Goal: Task Accomplishment & Management: Manage account settings

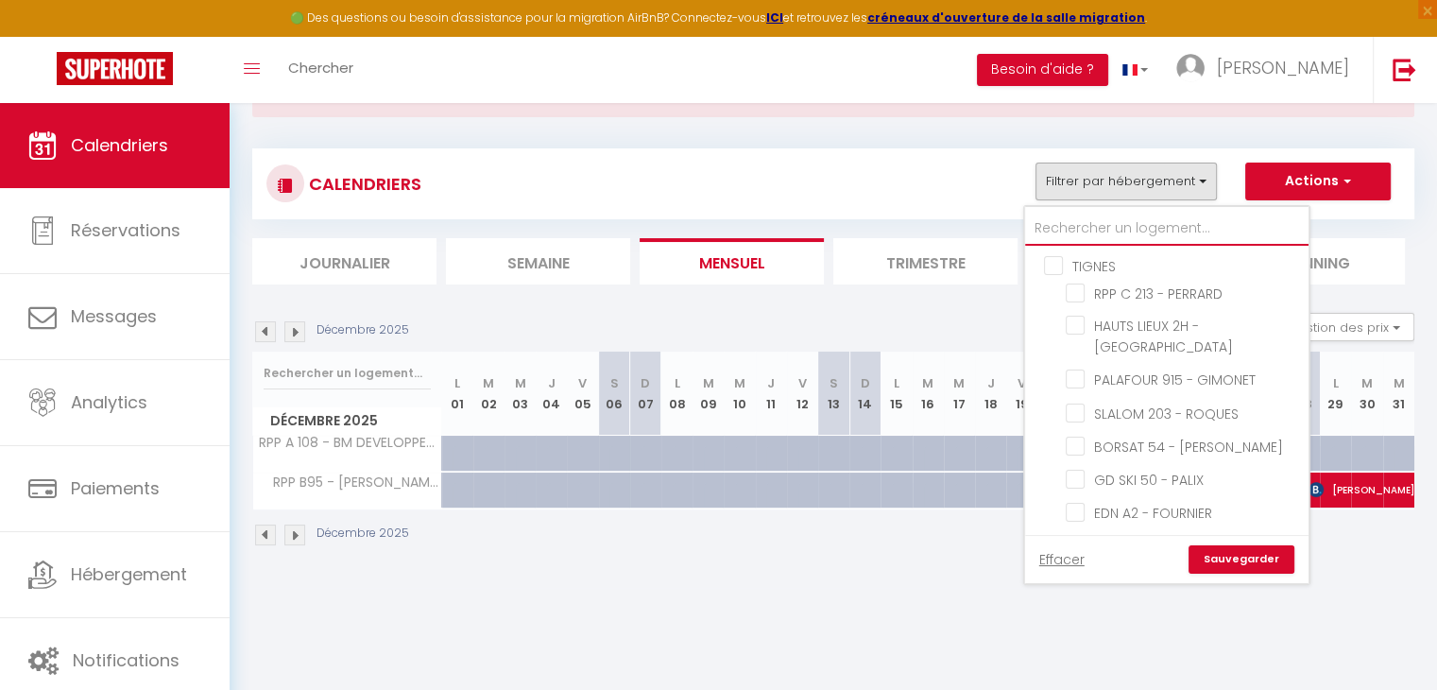
type input "h"
checkbox input "false"
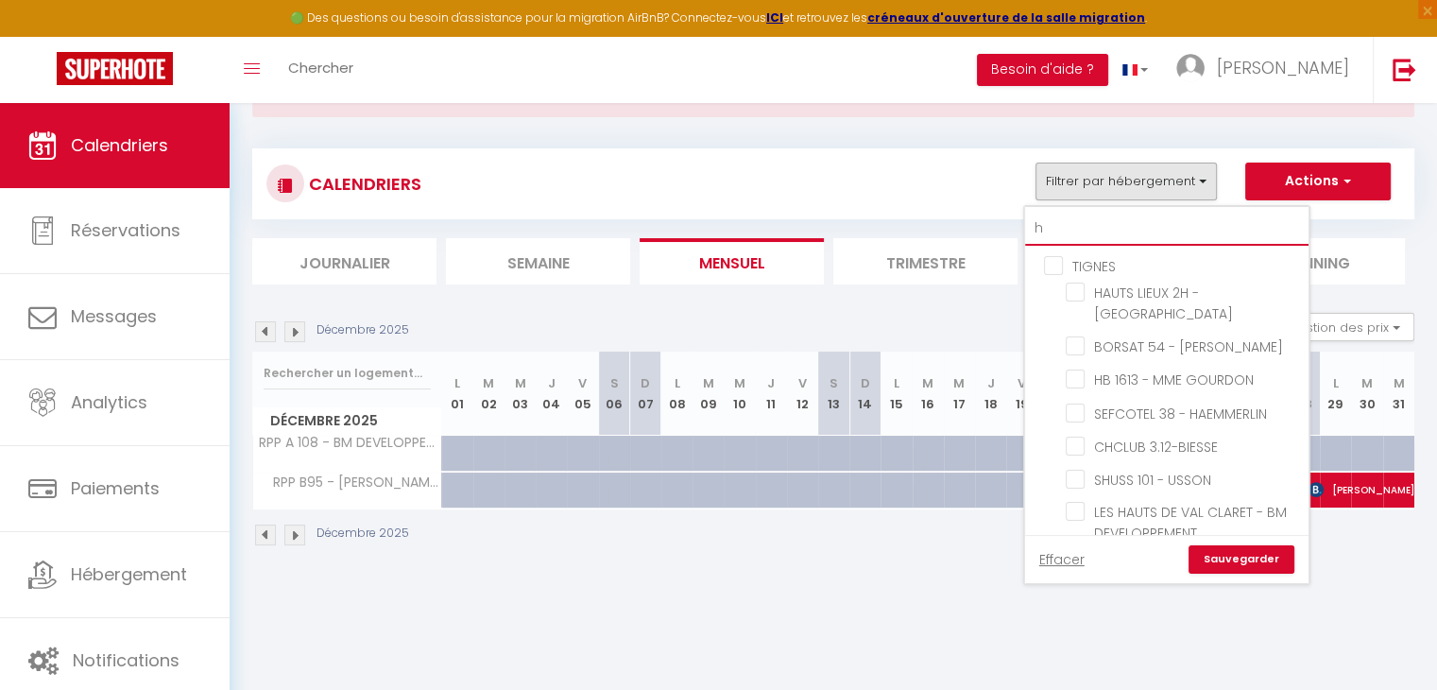
checkbox input "false"
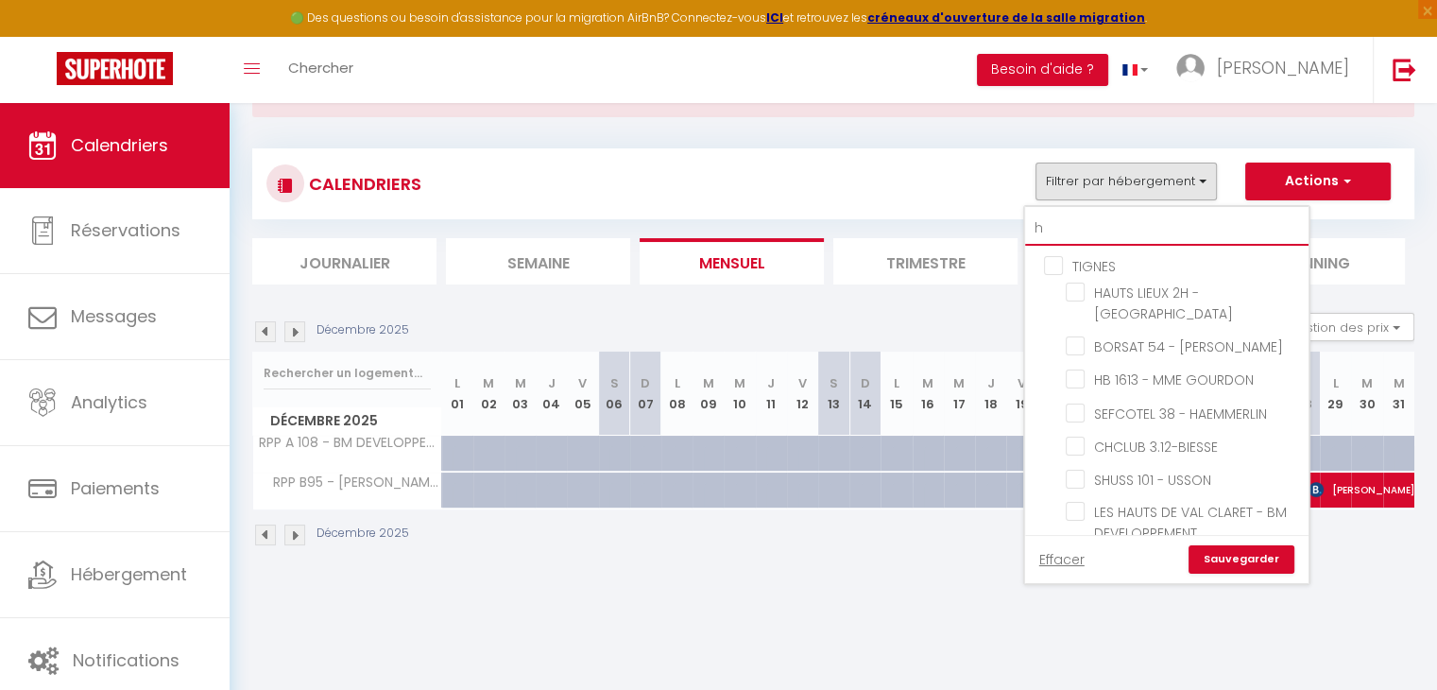
checkbox input "false"
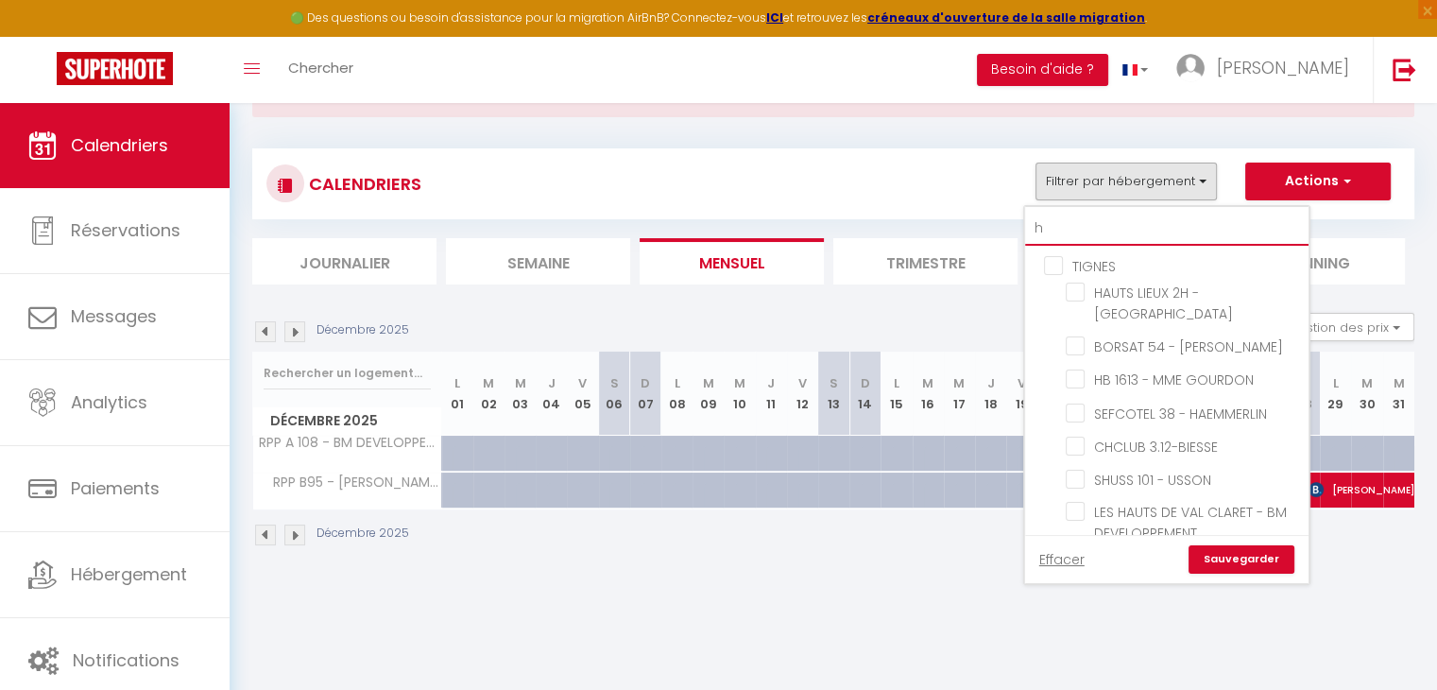
checkbox input "false"
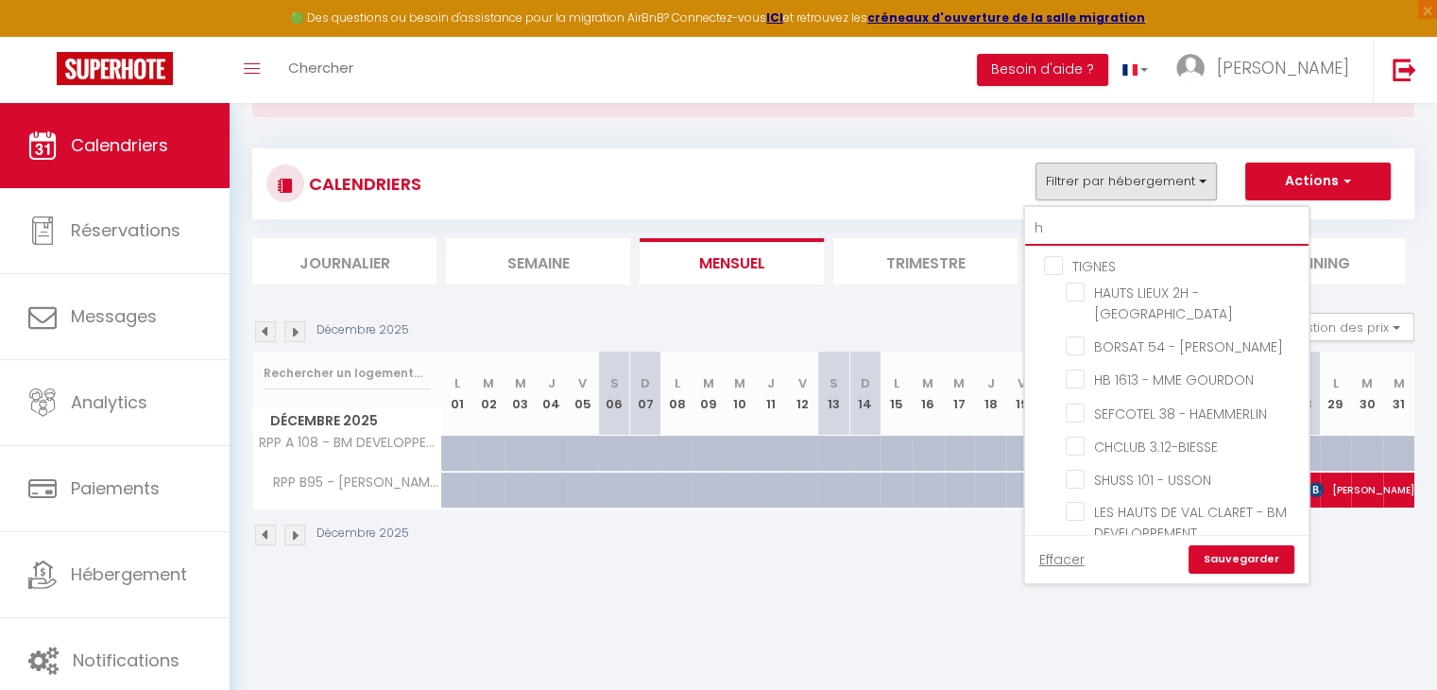
checkbox input "false"
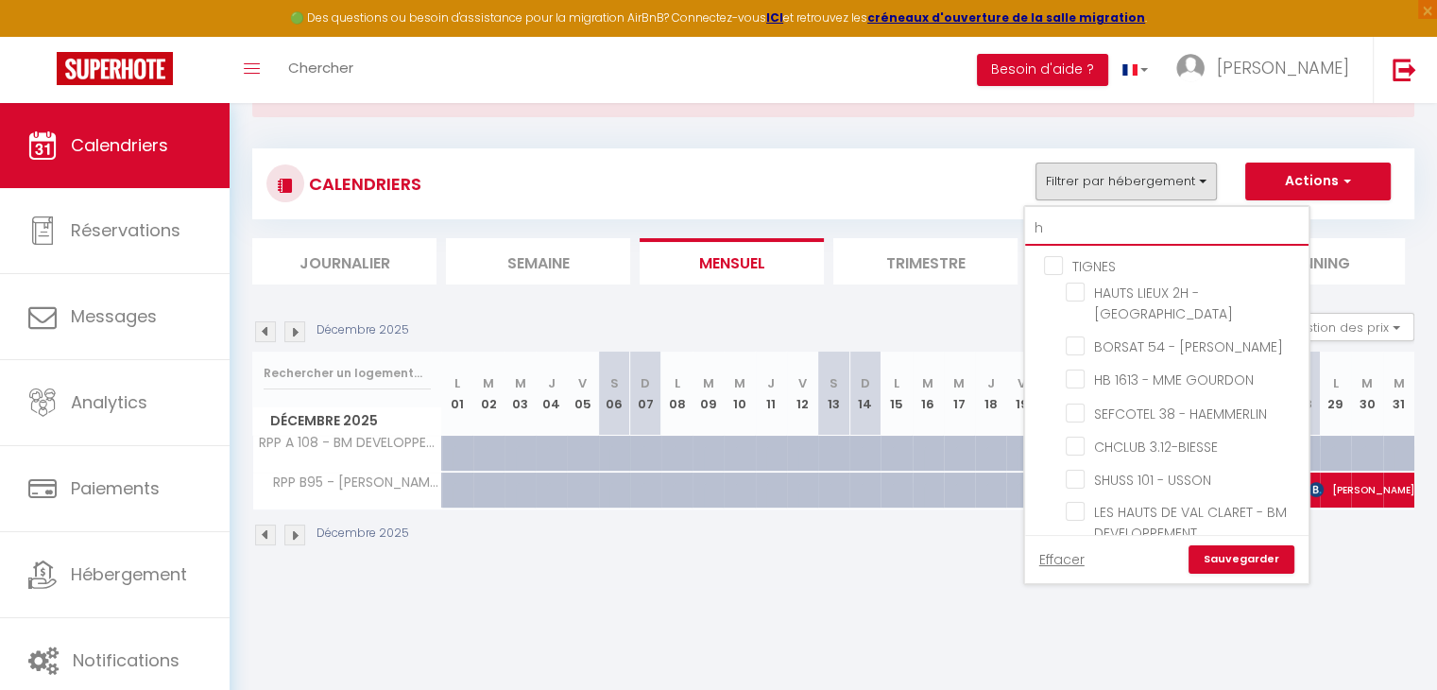
checkbox input "false"
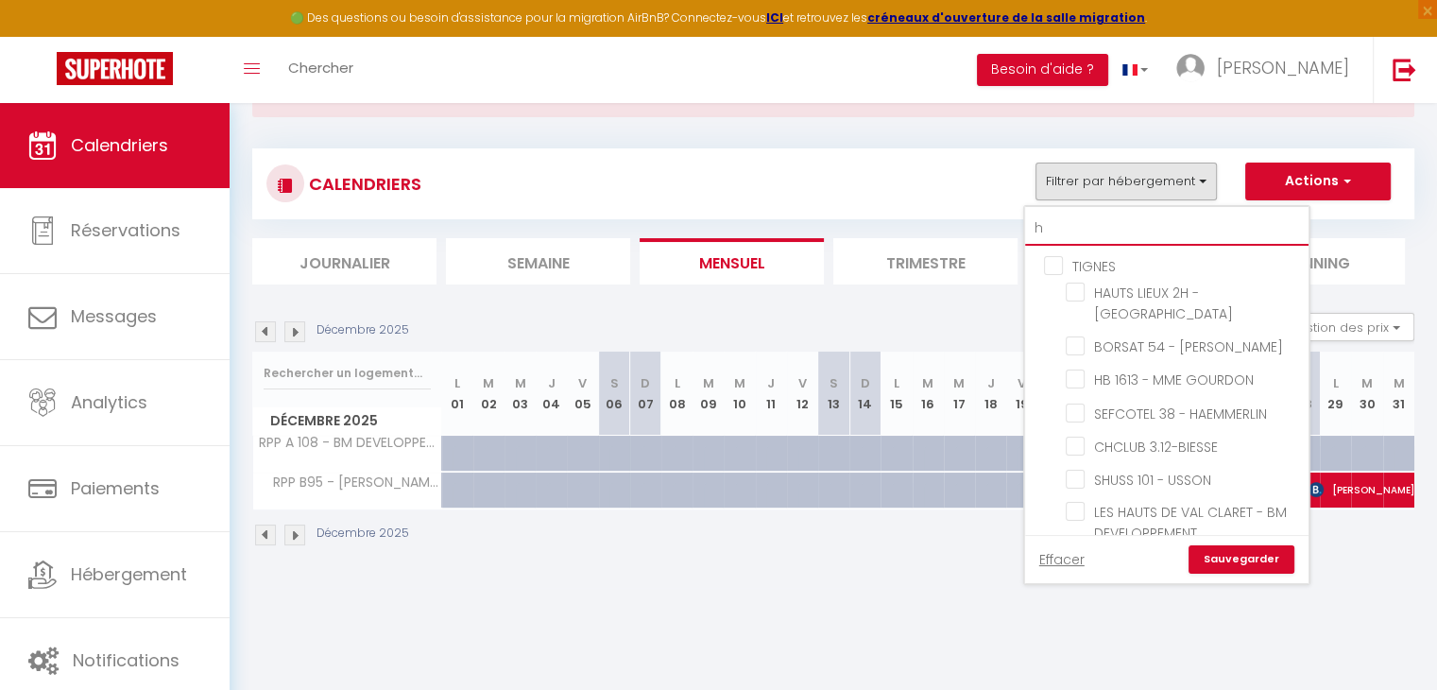
checkbox input "false"
type input "ha"
checkbox input "false"
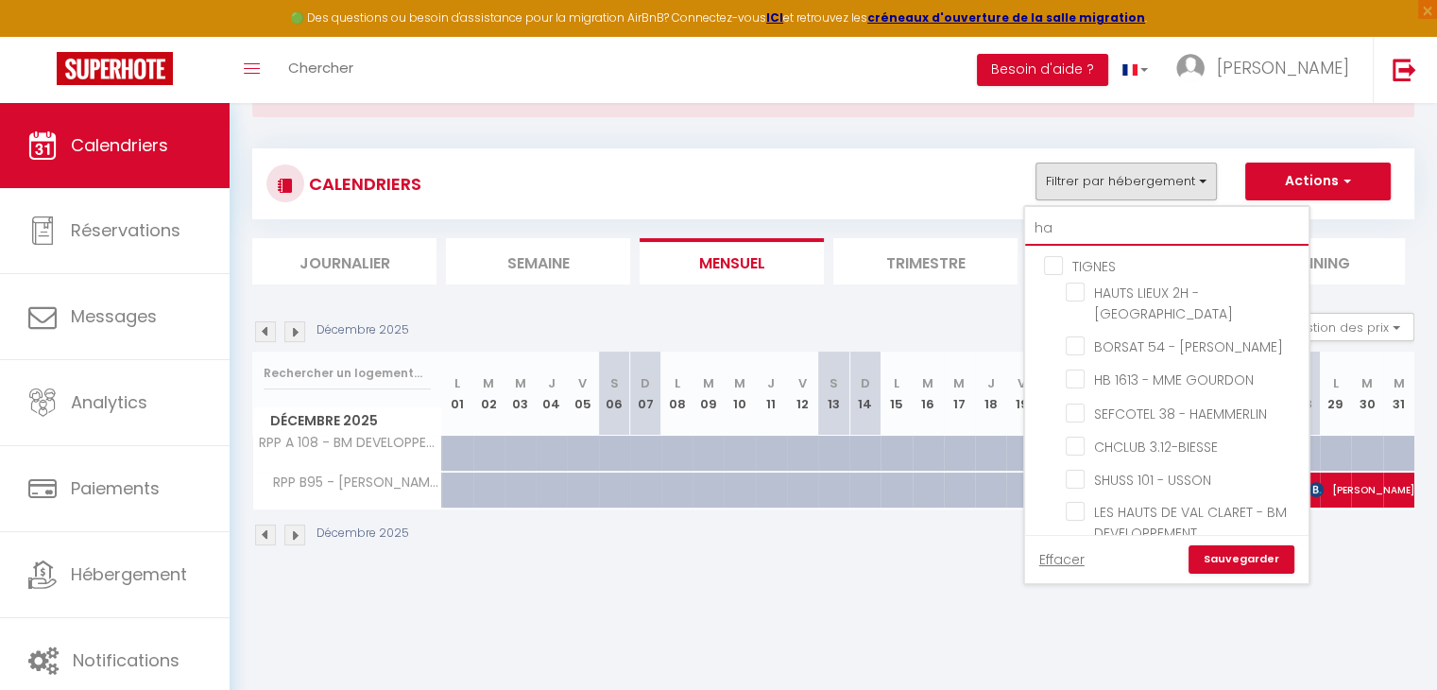
checkbox input "false"
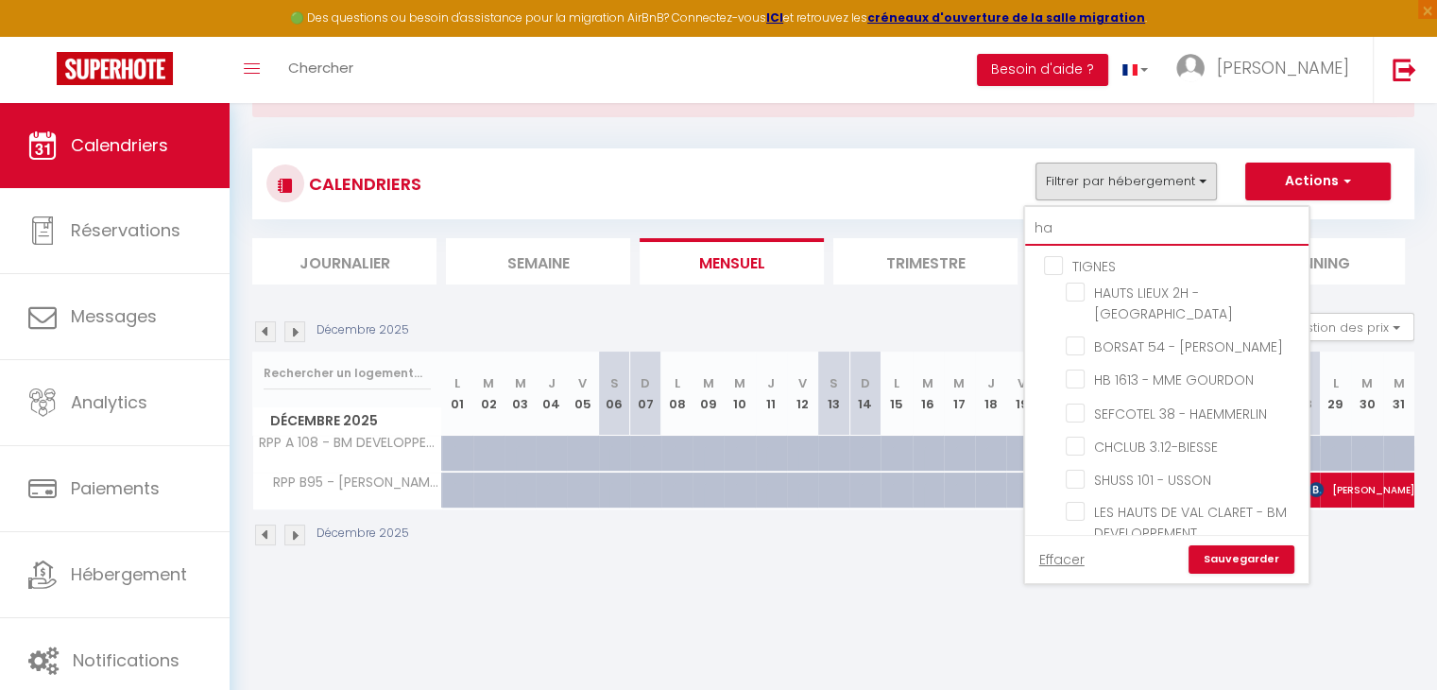
checkbox input "false"
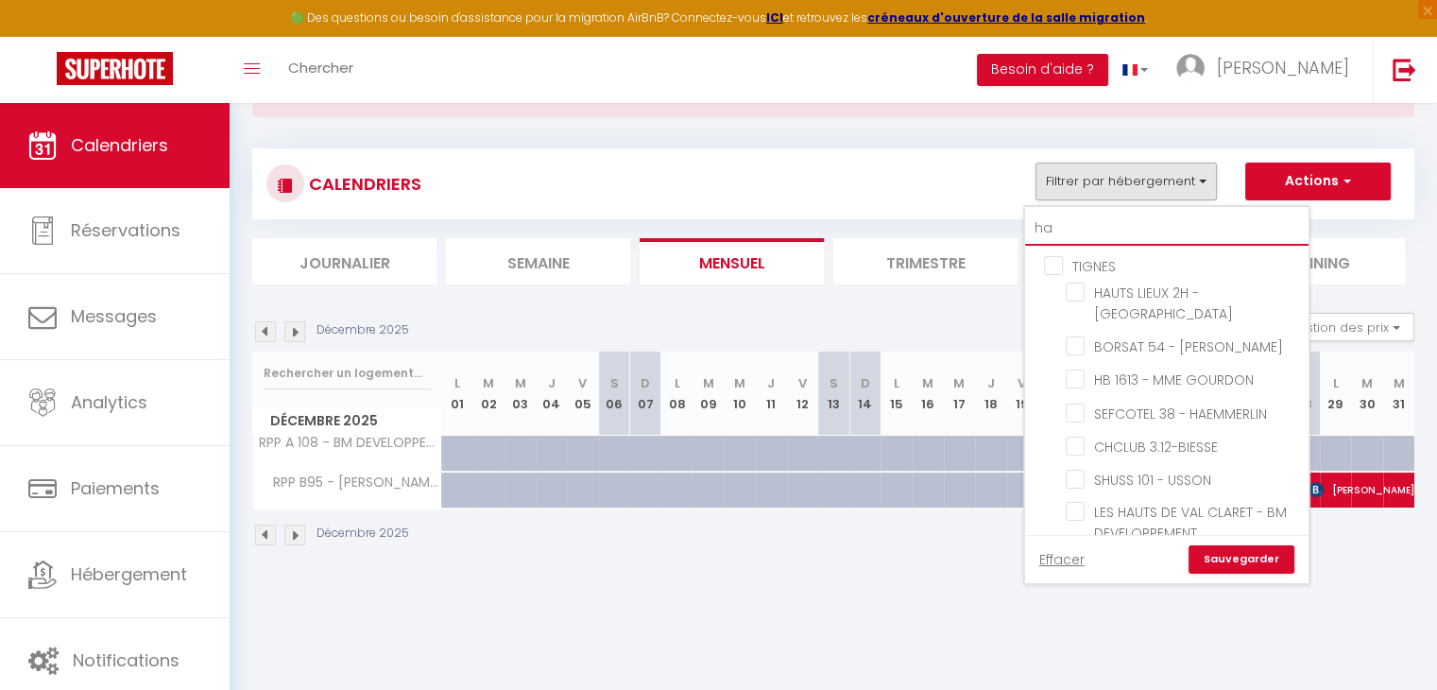
checkbox input "false"
type input "hau"
checkbox input "false"
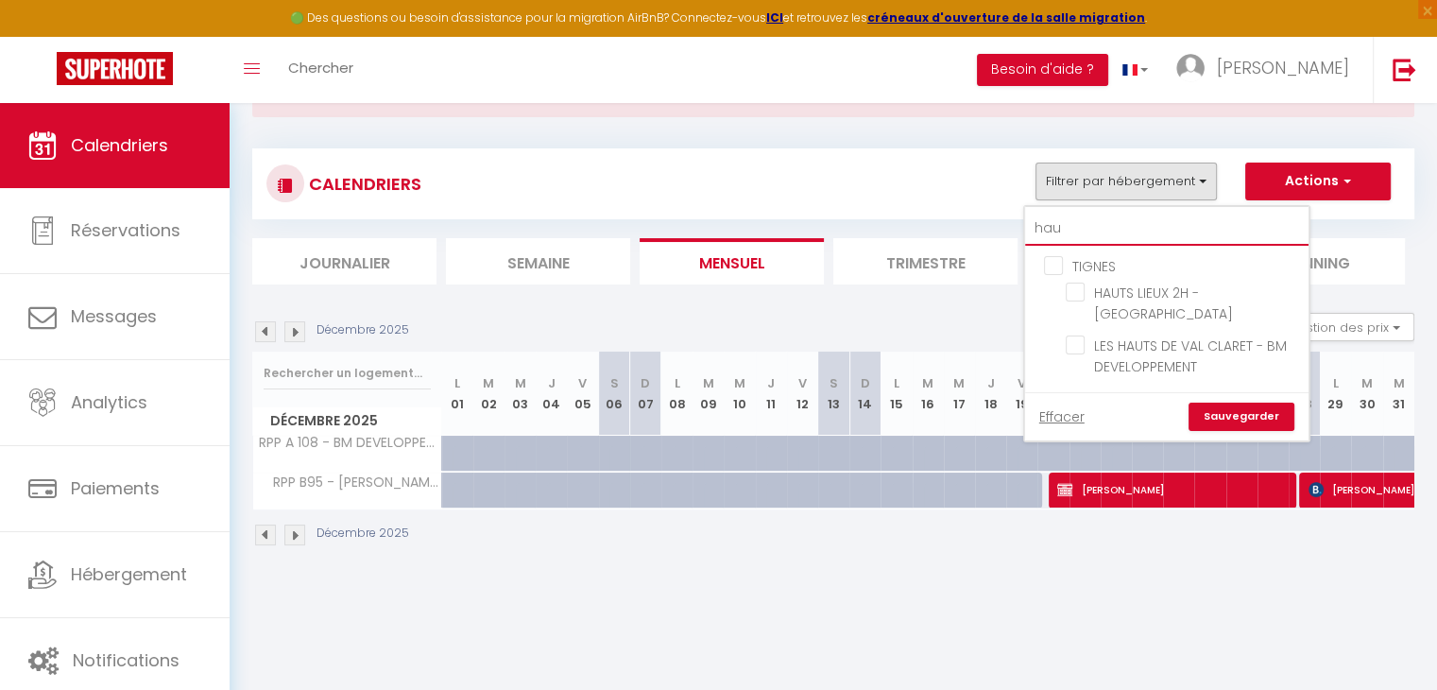
type input "haut"
checkbox input "false"
type input "haut"
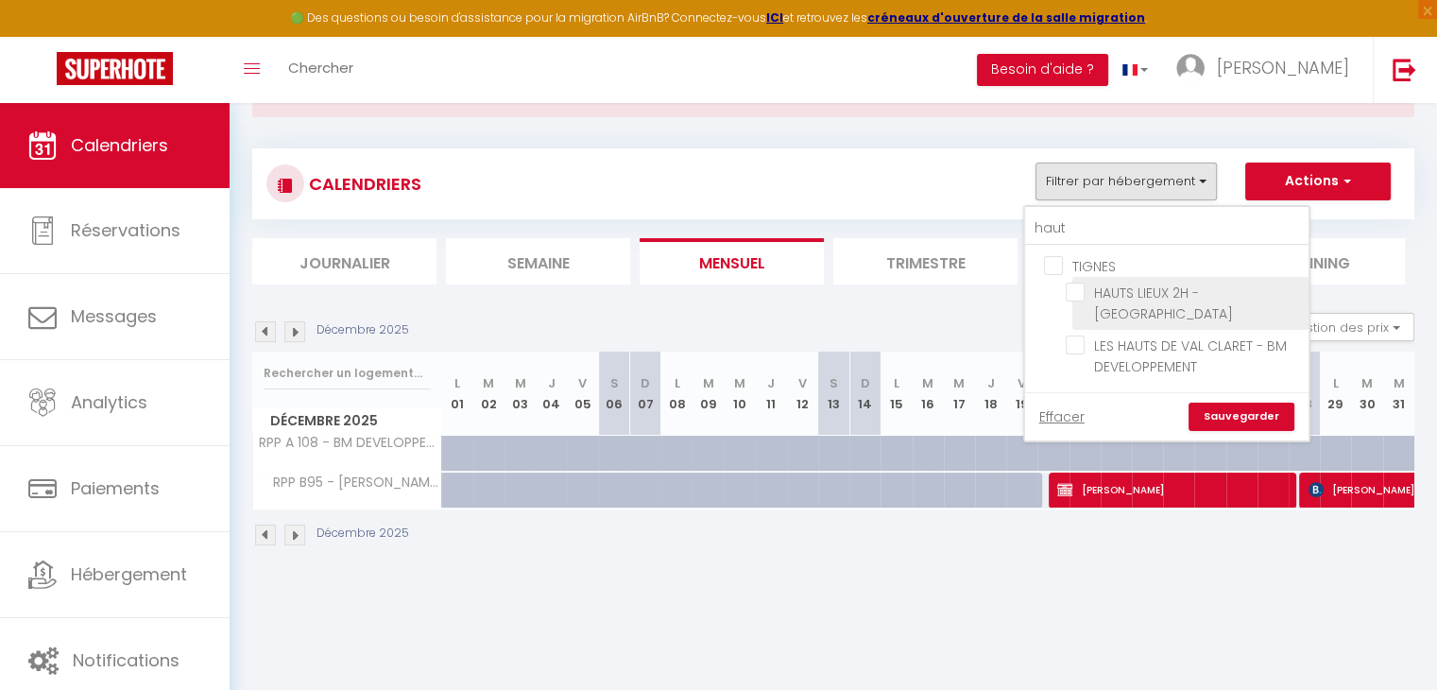
click at [1084, 282] on input "HAUTS LIEUX 2H - [GEOGRAPHIC_DATA]" at bounding box center [1184, 291] width 236 height 19
checkbox input "true"
checkbox input "false"
click at [1228, 402] on link "Sauvegarder" at bounding box center [1241, 416] width 106 height 28
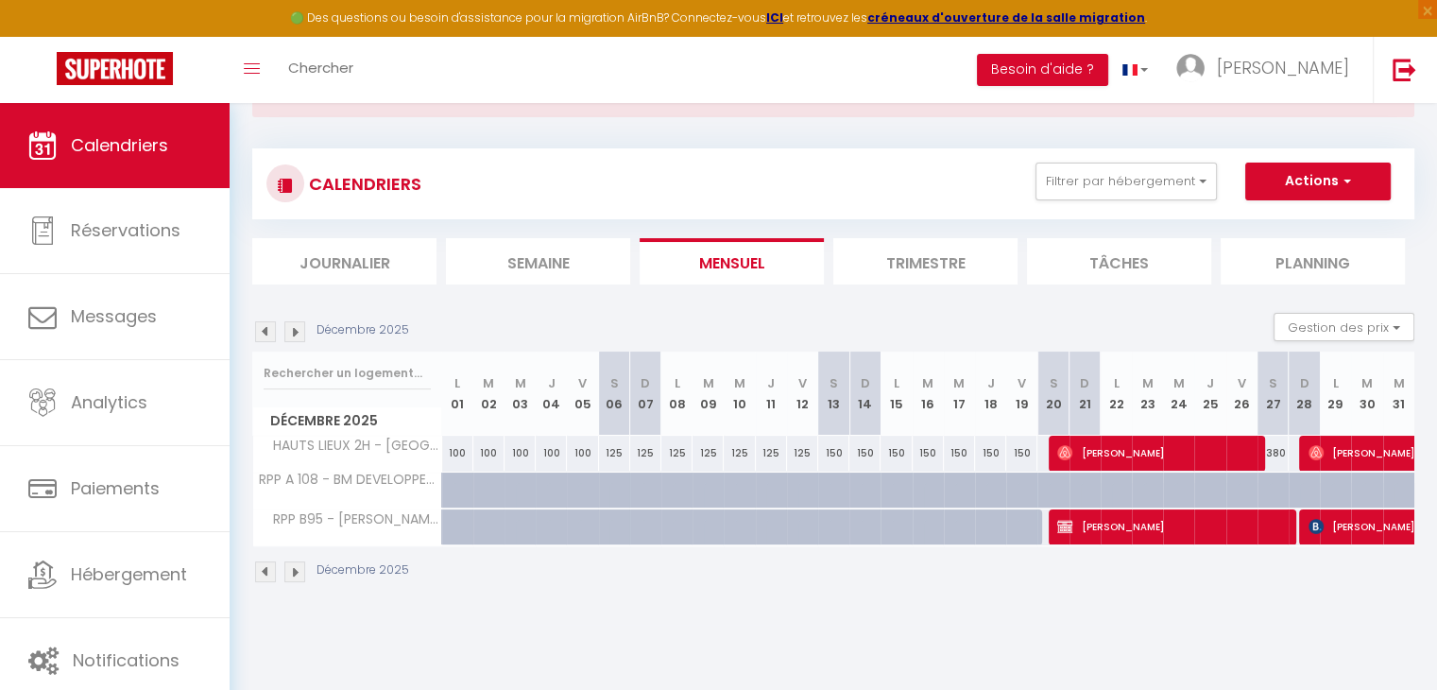
click at [294, 325] on img at bounding box center [294, 331] width 21 height 21
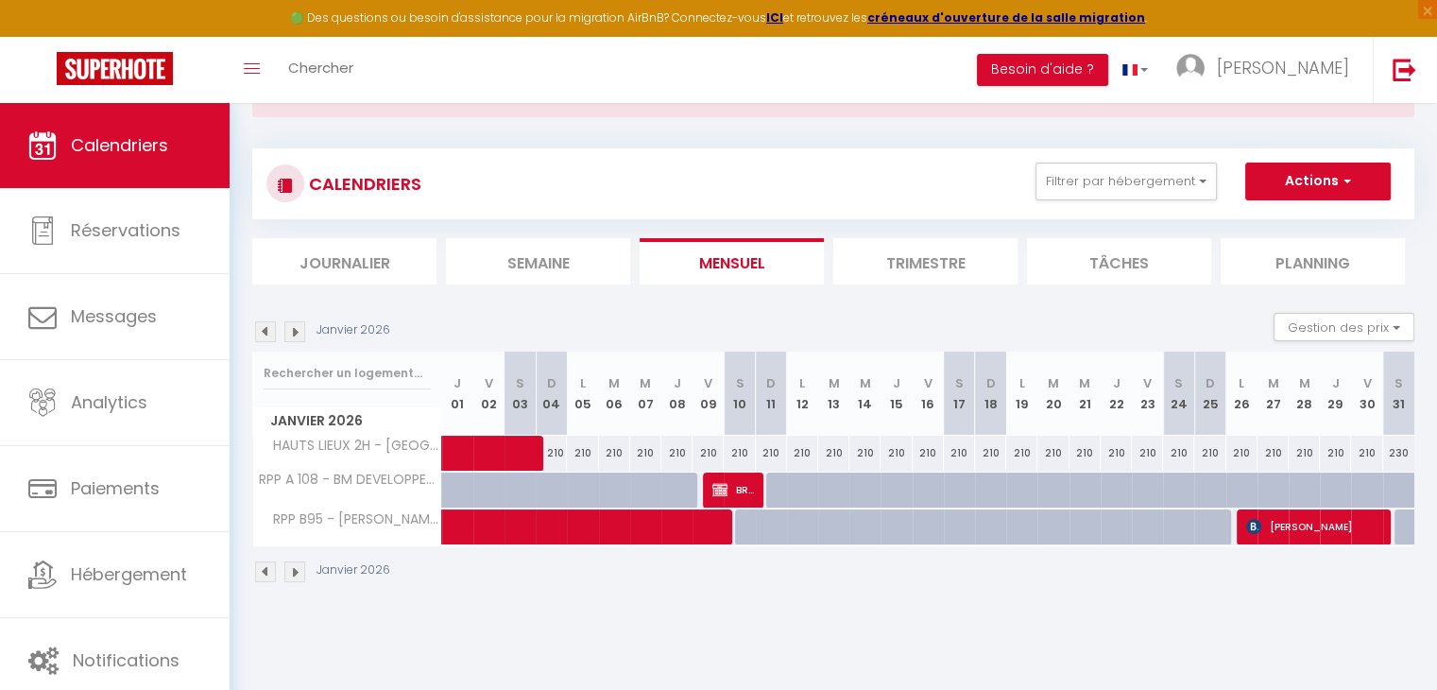
click at [294, 325] on img at bounding box center [294, 331] width 21 height 21
